Goal: Find specific page/section: Find specific page/section

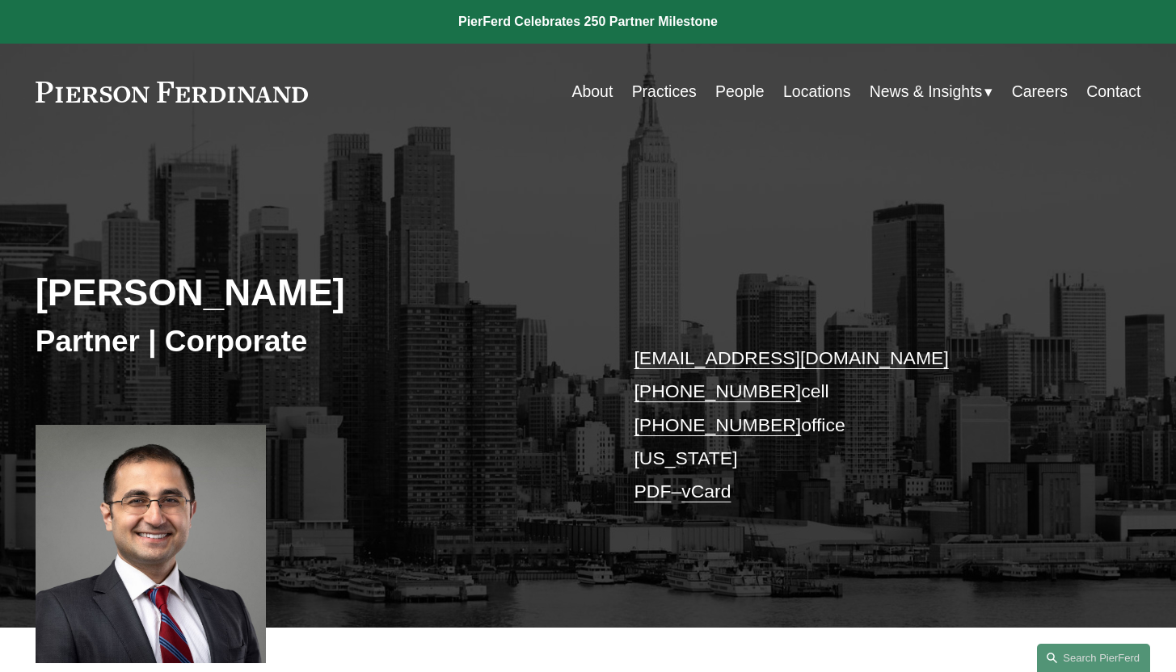
scroll to position [620, 0]
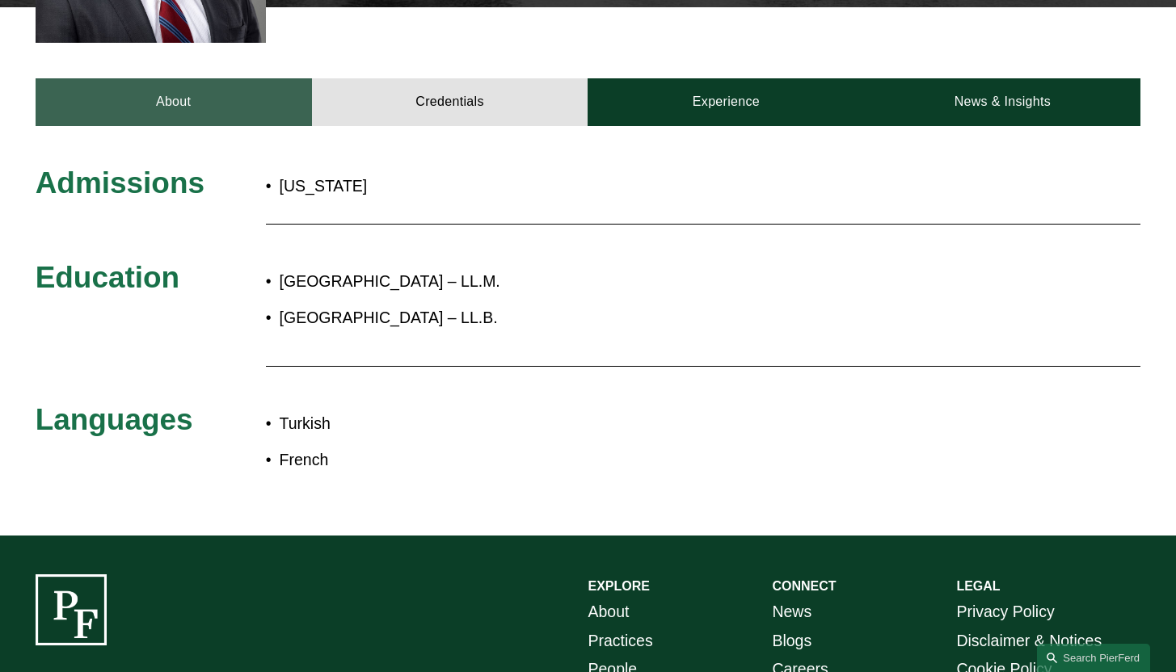
click at [208, 111] on link "About" at bounding box center [174, 102] width 276 height 48
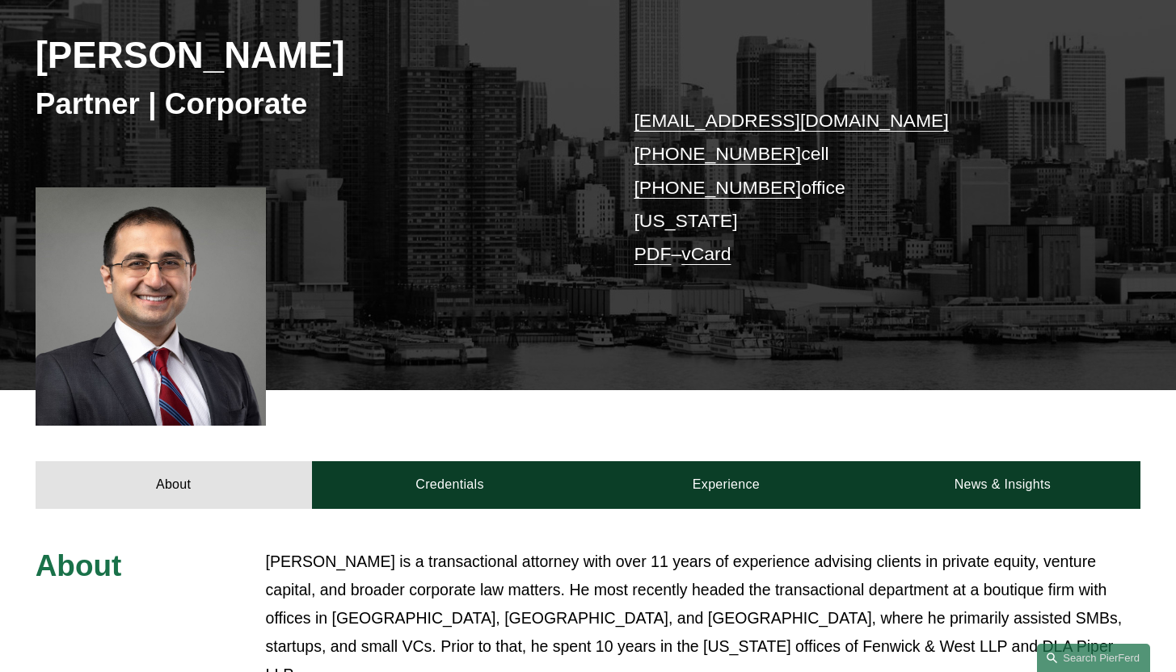
scroll to position [0, 0]
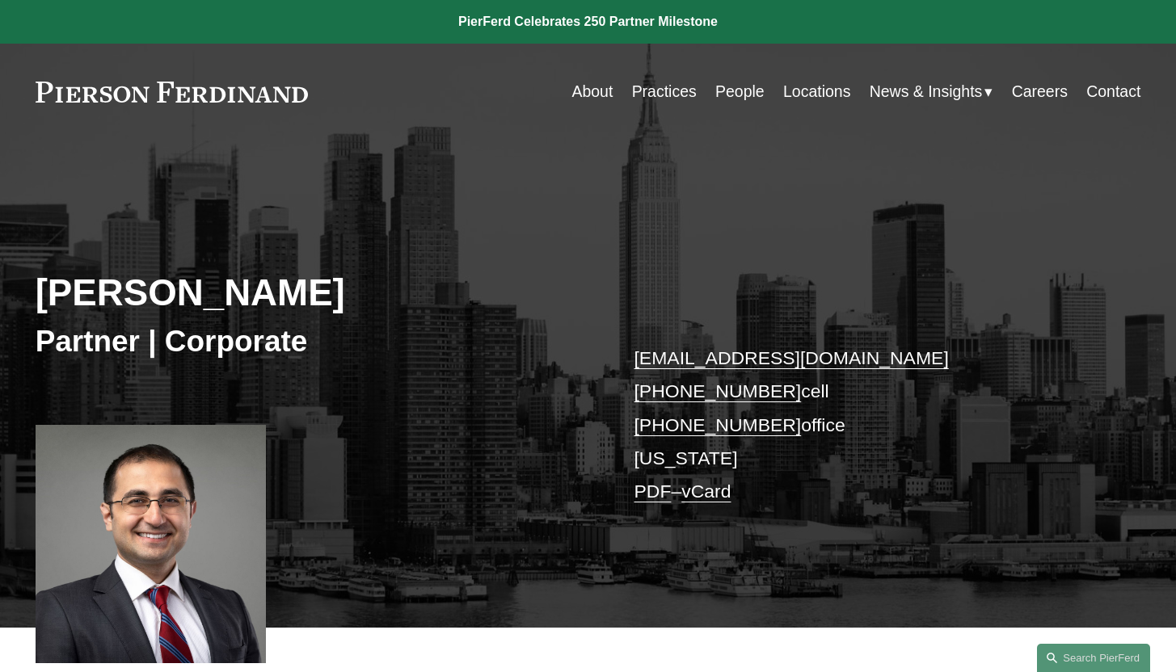
click at [720, 90] on link "People" at bounding box center [739, 92] width 49 height 32
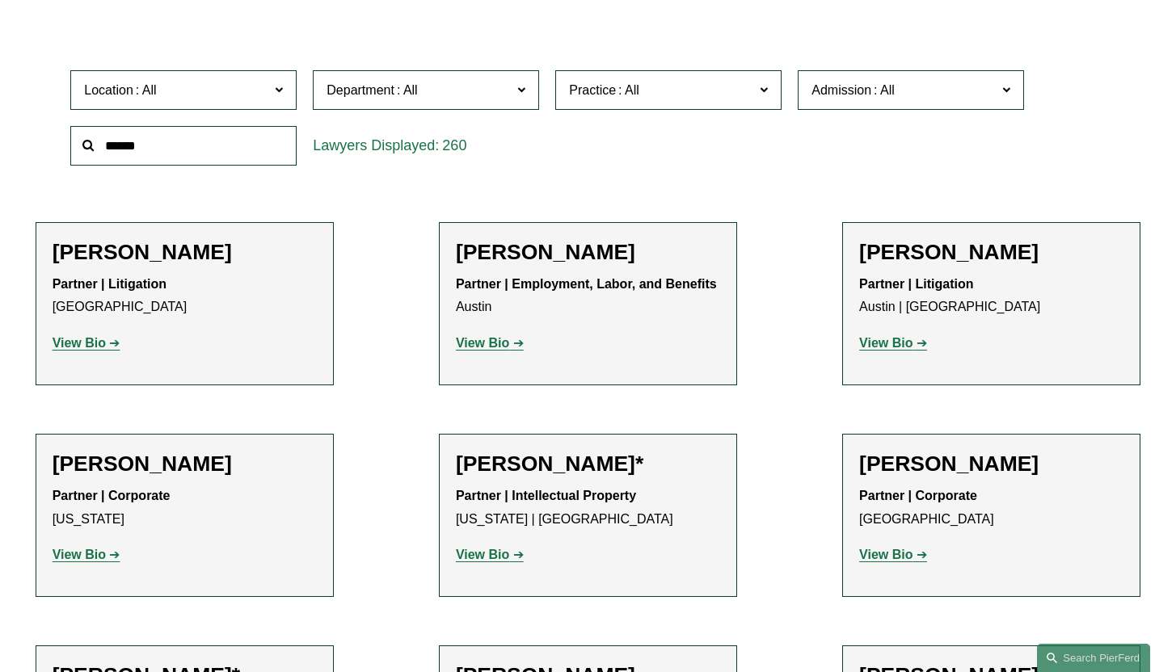
scroll to position [477, 0]
click at [200, 159] on input "text" at bounding box center [183, 145] width 226 height 40
paste input "********"
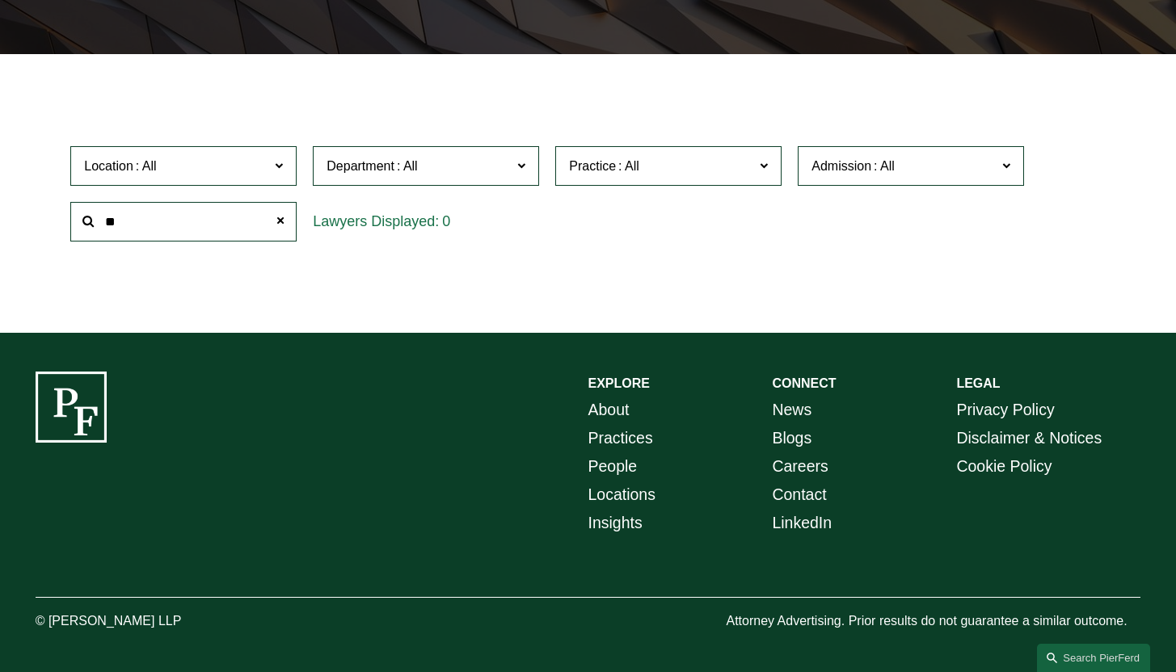
type input "*"
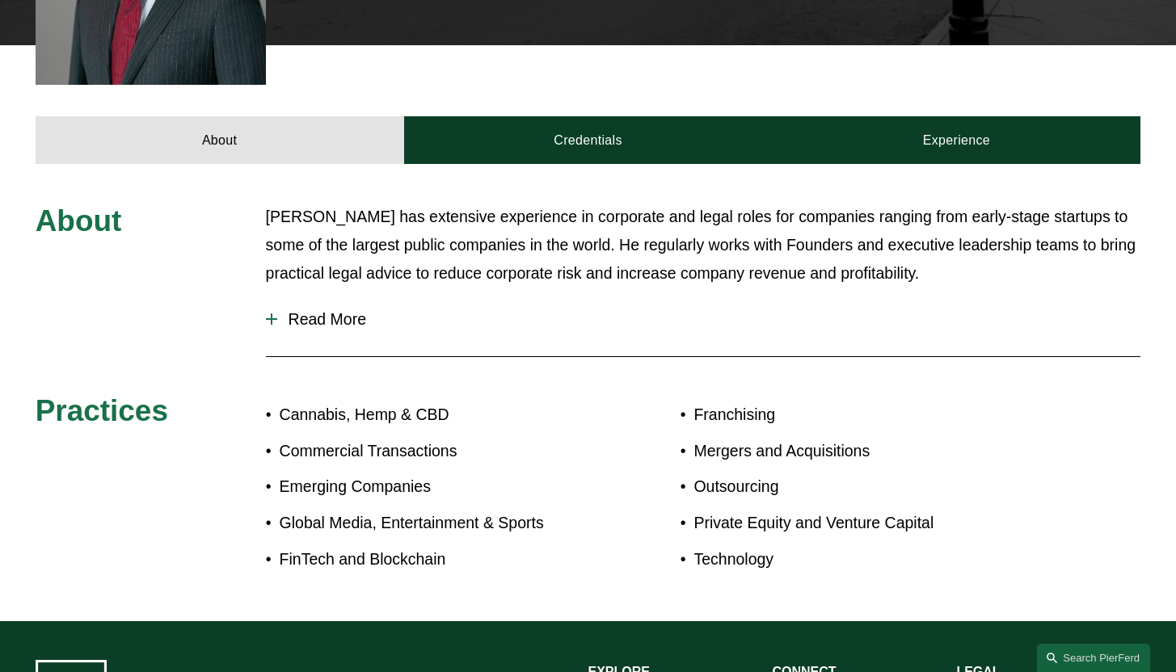
scroll to position [620, 0]
